Goal: Information Seeking & Learning: Check status

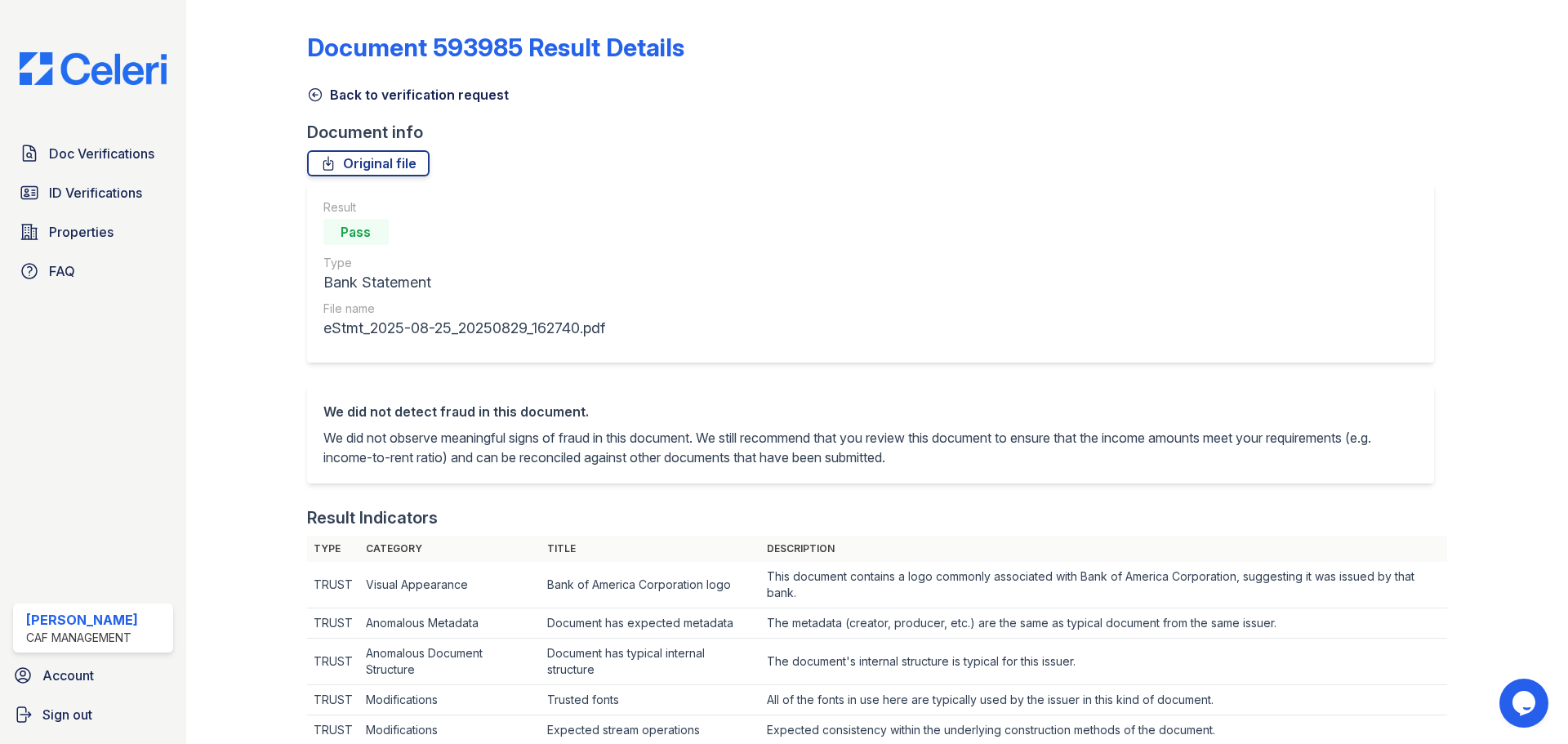
scroll to position [735, 0]
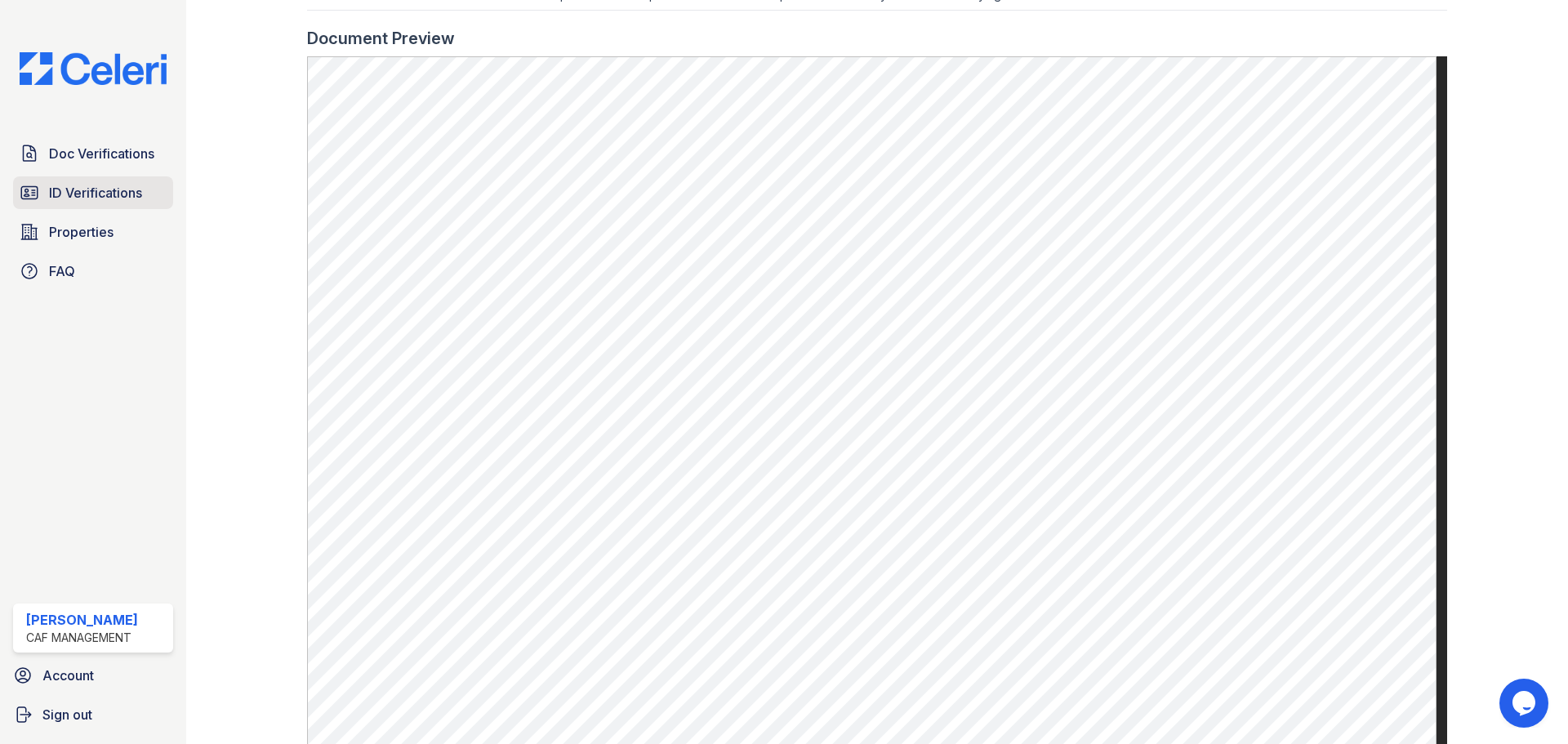
click at [102, 190] on span "ID Verifications" at bounding box center [96, 193] width 93 height 20
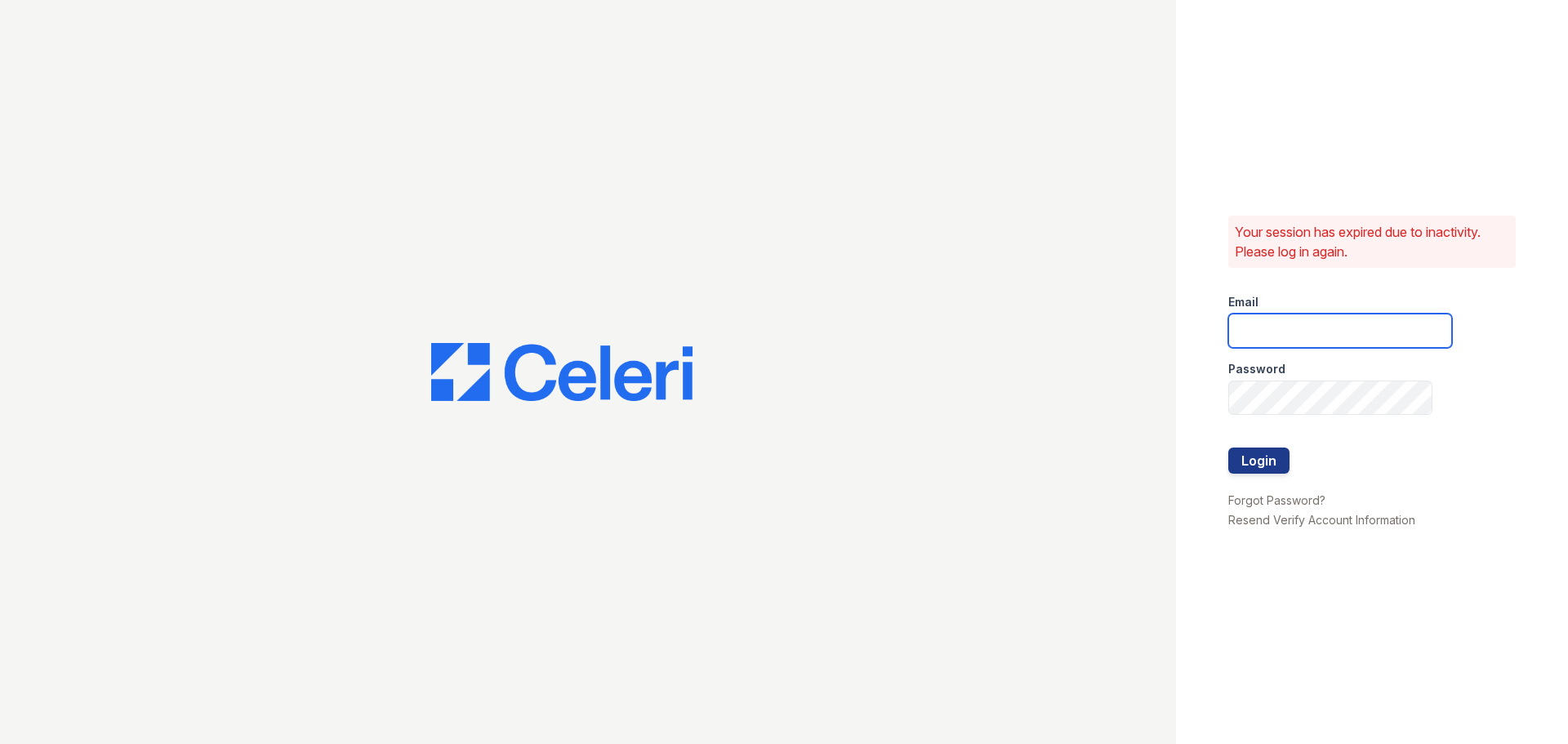
type input "mccallum2@cafmanagement.com"
click at [103, 160] on div at bounding box center [588, 372] width 1176 height 744
click at [1272, 456] on button "Login" at bounding box center [1259, 460] width 62 height 27
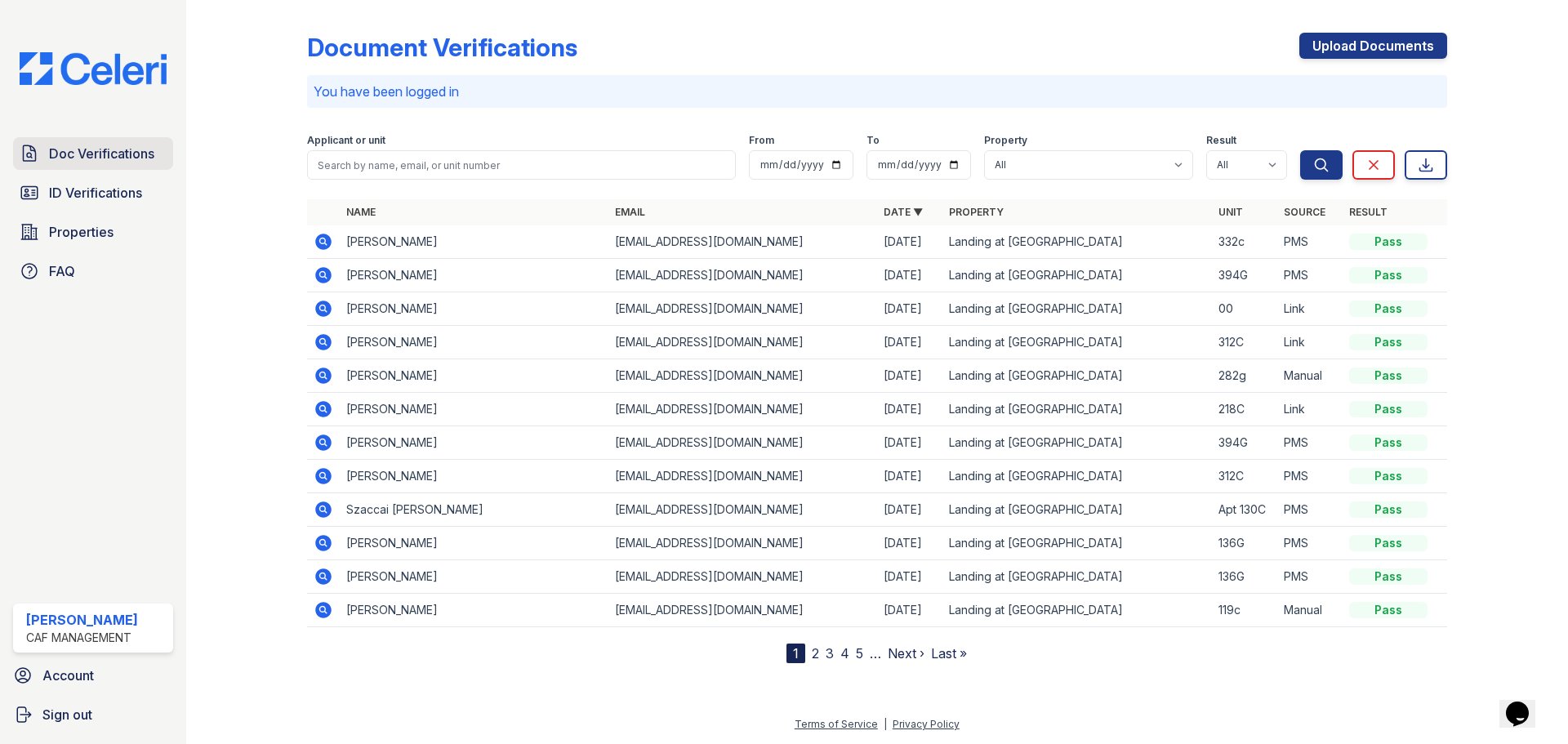
click at [74, 156] on span "Doc Verifications" at bounding box center [102, 153] width 105 height 20
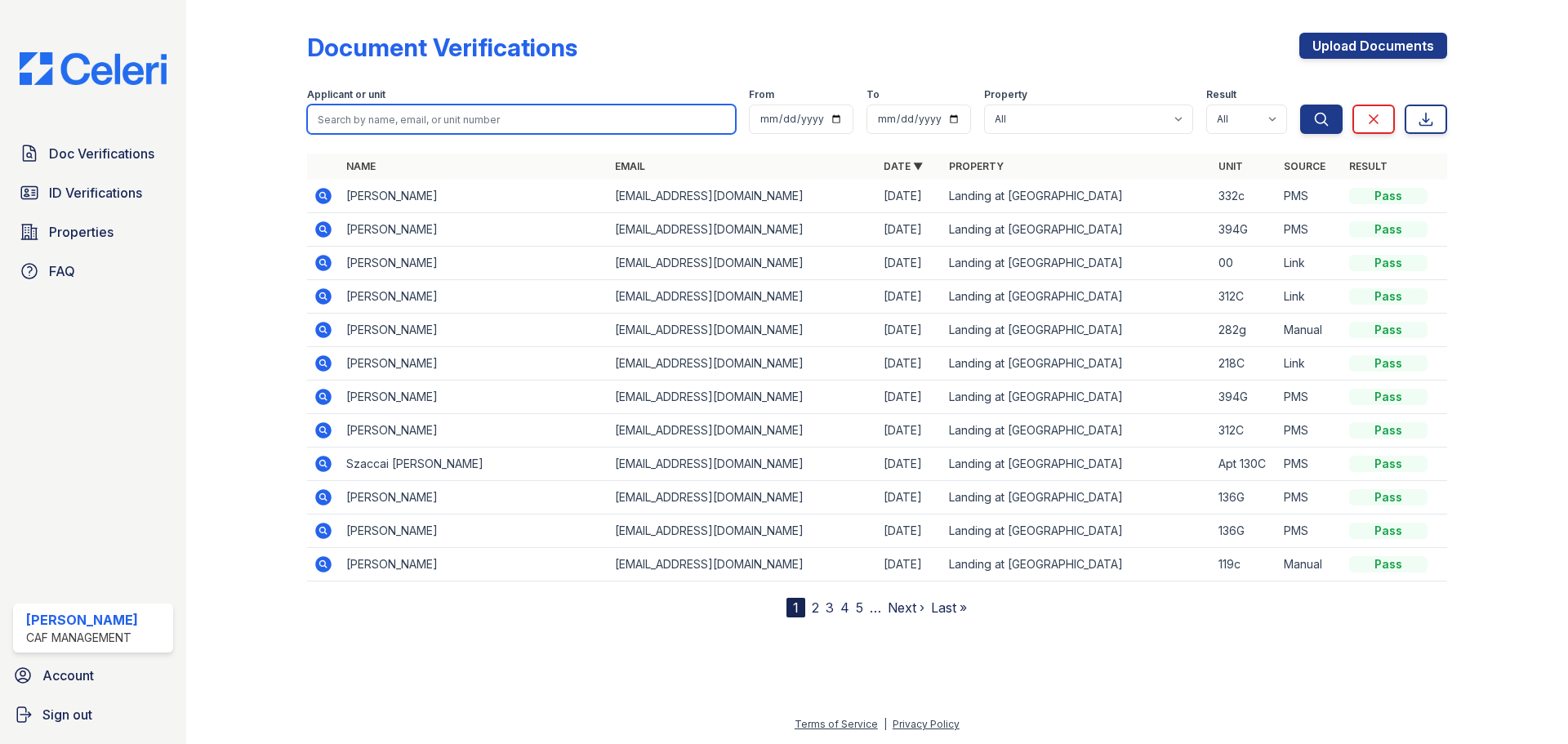
click at [325, 106] on input "search" at bounding box center [521, 119] width 429 height 29
type input "[PERSON_NAME]"
click at [1300, 104] on button "Search" at bounding box center [1321, 119] width 43 height 29
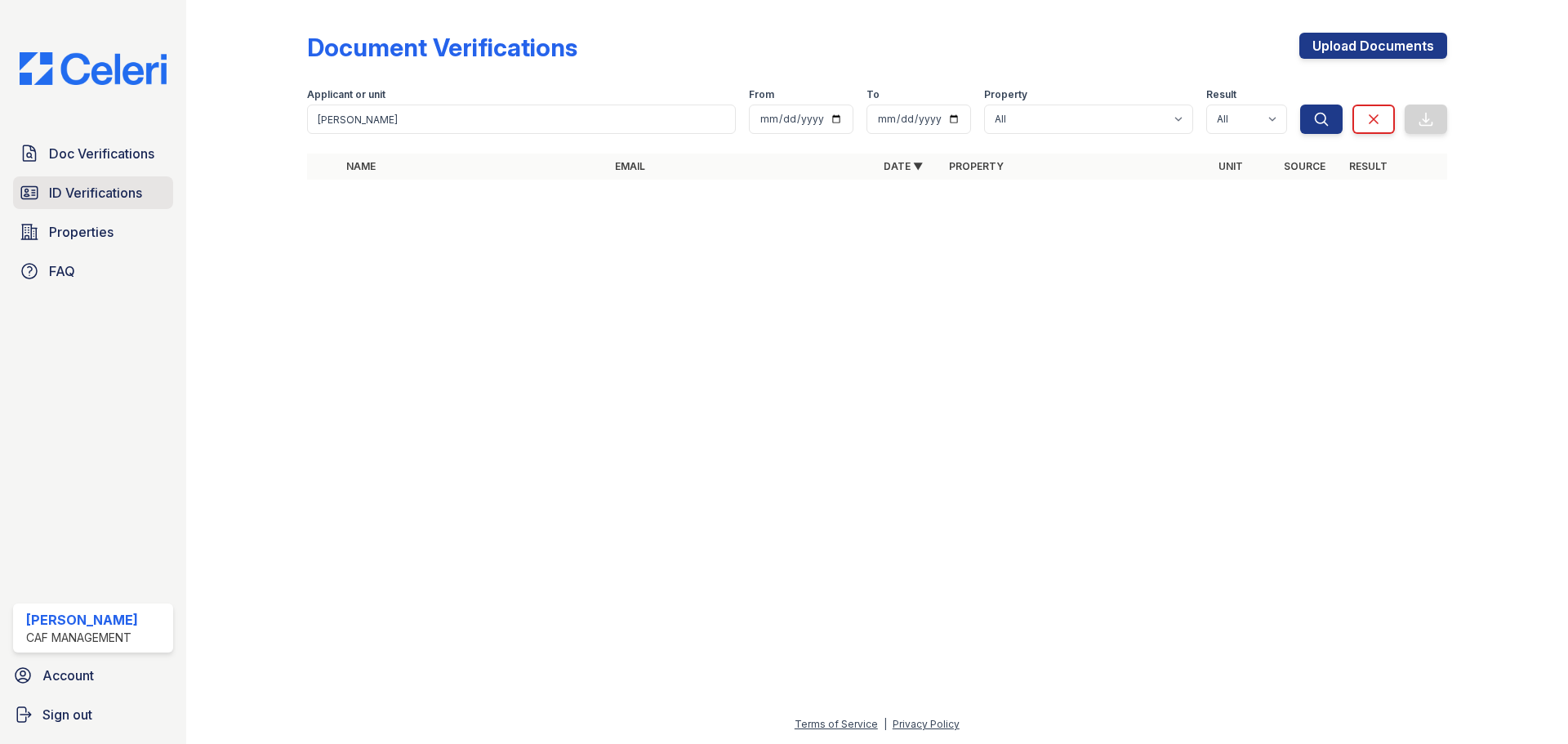
click at [79, 198] on span "ID Verifications" at bounding box center [96, 193] width 93 height 20
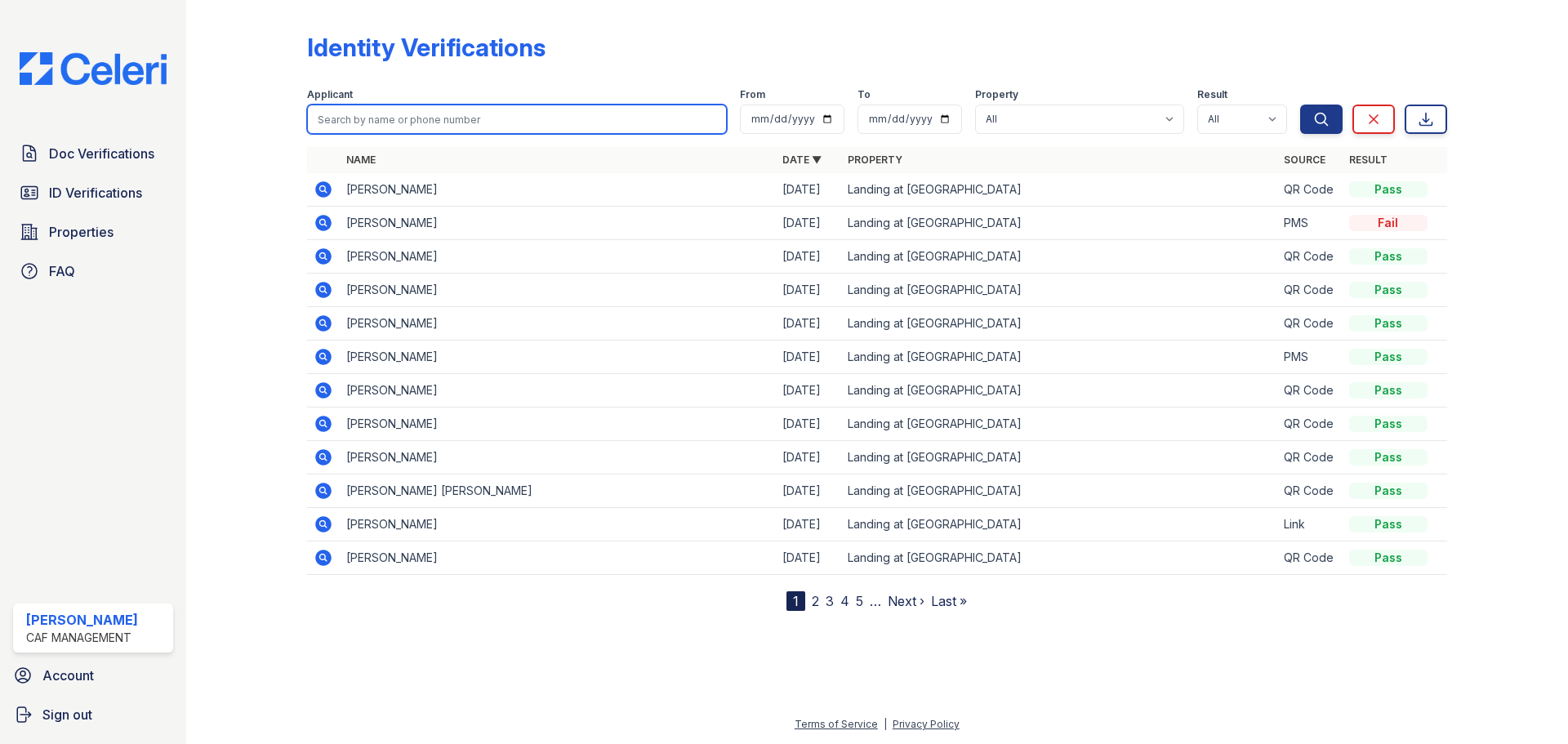
click at [412, 120] on input "search" at bounding box center [516, 119] width 420 height 29
type input "[PERSON_NAME]"
click at [1300, 104] on button "Search" at bounding box center [1321, 119] width 43 height 29
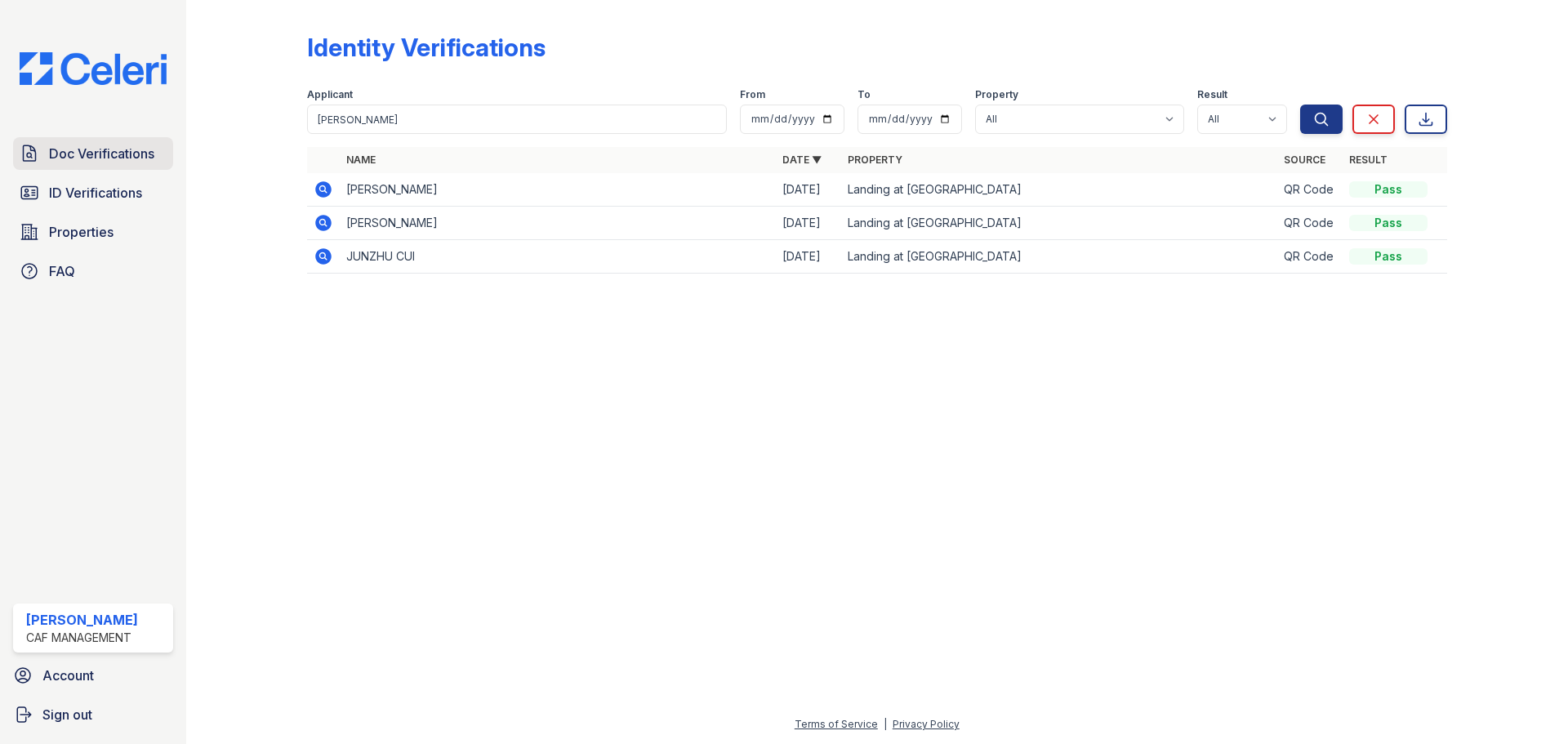
click at [55, 148] on span "Doc Verifications" at bounding box center [102, 153] width 105 height 20
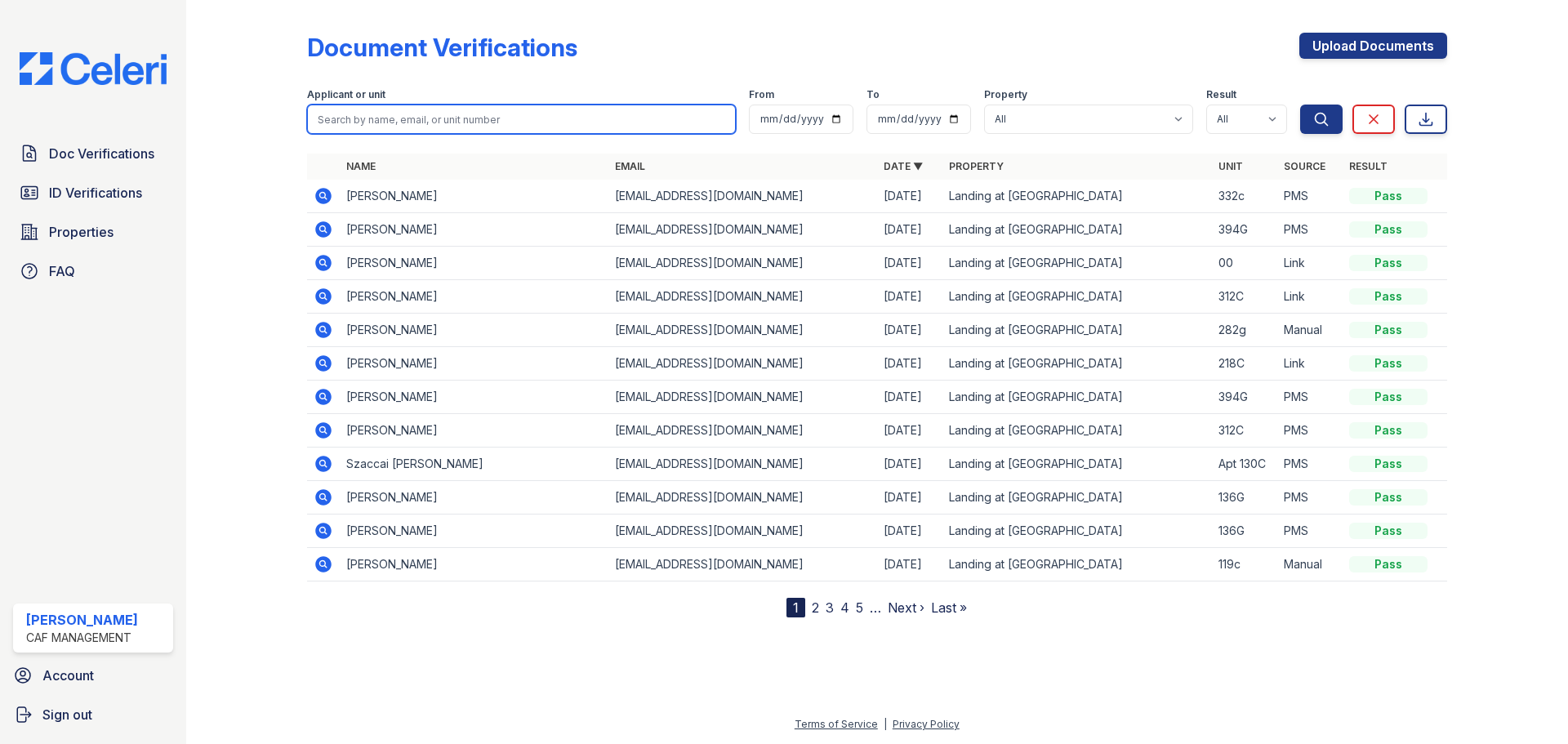
click at [367, 115] on input "search" at bounding box center [521, 119] width 429 height 29
type input "[PERSON_NAME]"
click at [1300, 104] on button "Search" at bounding box center [1321, 119] width 43 height 29
